Goal: Task Accomplishment & Management: Use online tool/utility

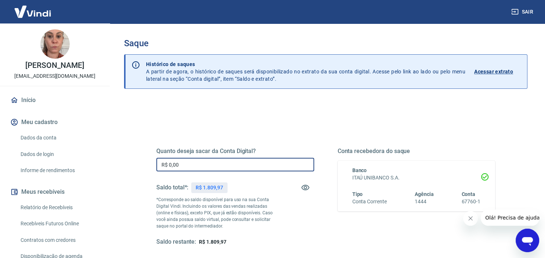
drag, startPoint x: 185, startPoint y: 168, endPoint x: 143, endPoint y: 162, distance: 41.9
click at [156, 162] on input "R$ 0,00" at bounding box center [235, 165] width 158 height 14
type input "R$ 1.700,00"
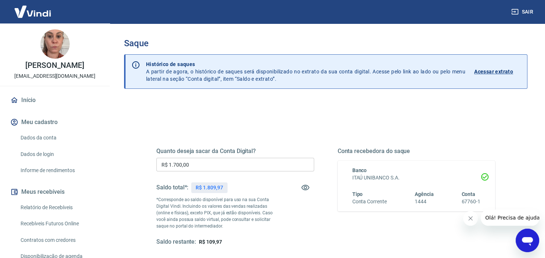
click at [466, 222] on button "Fechar mensagem da empresa" at bounding box center [470, 218] width 15 height 15
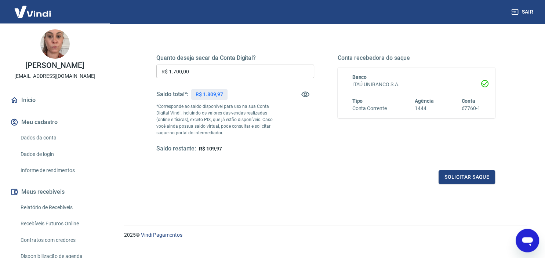
scroll to position [104, 0]
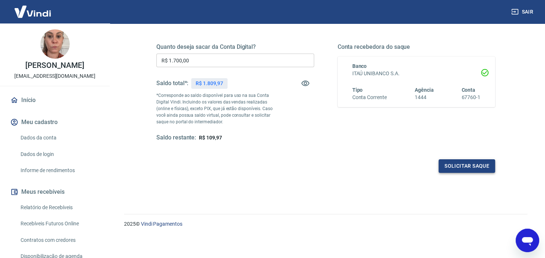
click at [447, 166] on button "Solicitar saque" at bounding box center [466, 166] width 56 height 14
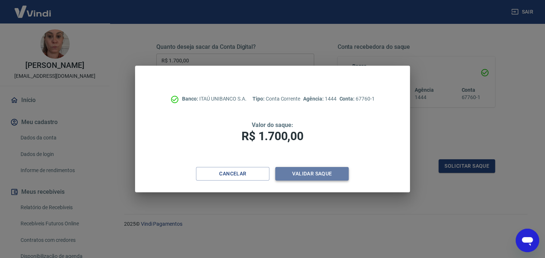
click at [304, 180] on button "Validar saque" at bounding box center [311, 174] width 73 height 14
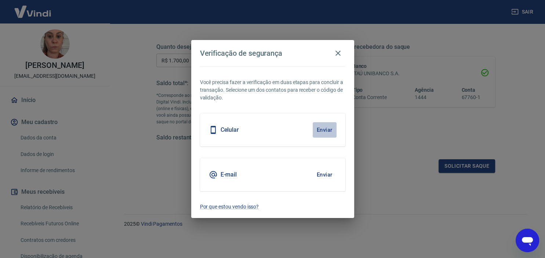
click at [323, 130] on button "Enviar" at bounding box center [324, 129] width 24 height 15
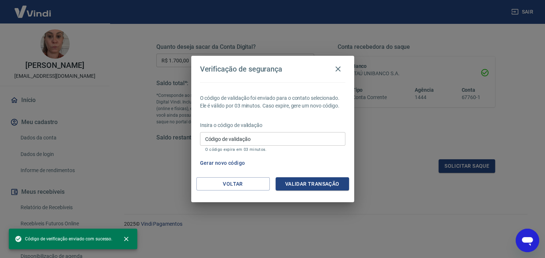
click at [247, 133] on input "Código de validação" at bounding box center [272, 139] width 145 height 14
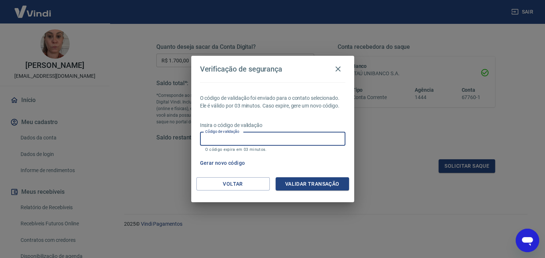
click at [247, 133] on input "Código de validação" at bounding box center [272, 139] width 145 height 14
type input "321919"
click at [298, 186] on button "Validar transação" at bounding box center [311, 184] width 73 height 14
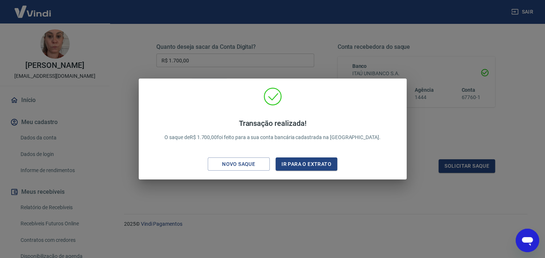
click at [291, 221] on div "Transação realizada! O saque de R$ 1.700,00 foi feito para a sua conta bancária…" at bounding box center [272, 129] width 545 height 258
